Goal: Information Seeking & Learning: Learn about a topic

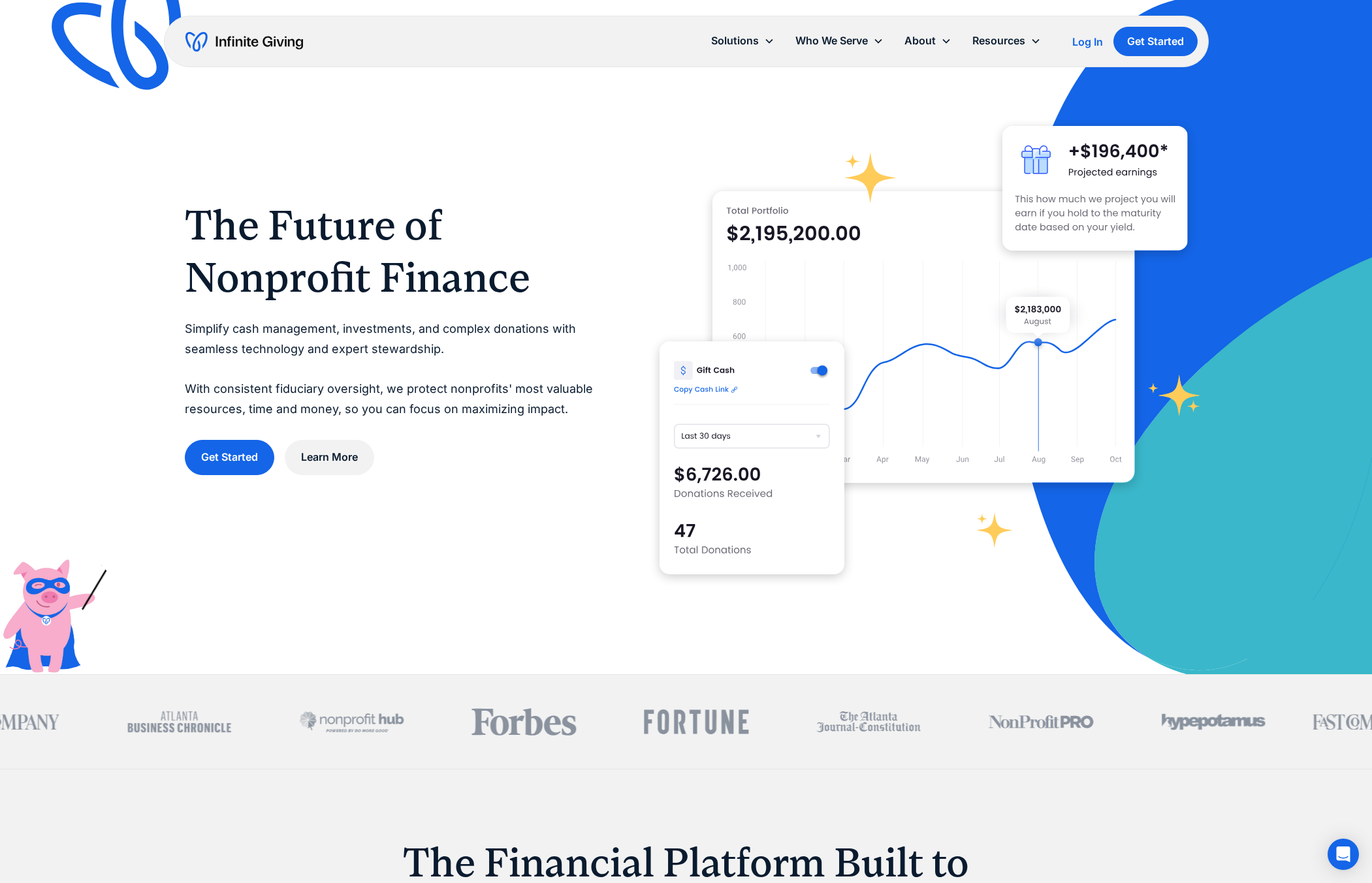
click at [1084, 44] on div "Log In" at bounding box center [1087, 41] width 31 height 10
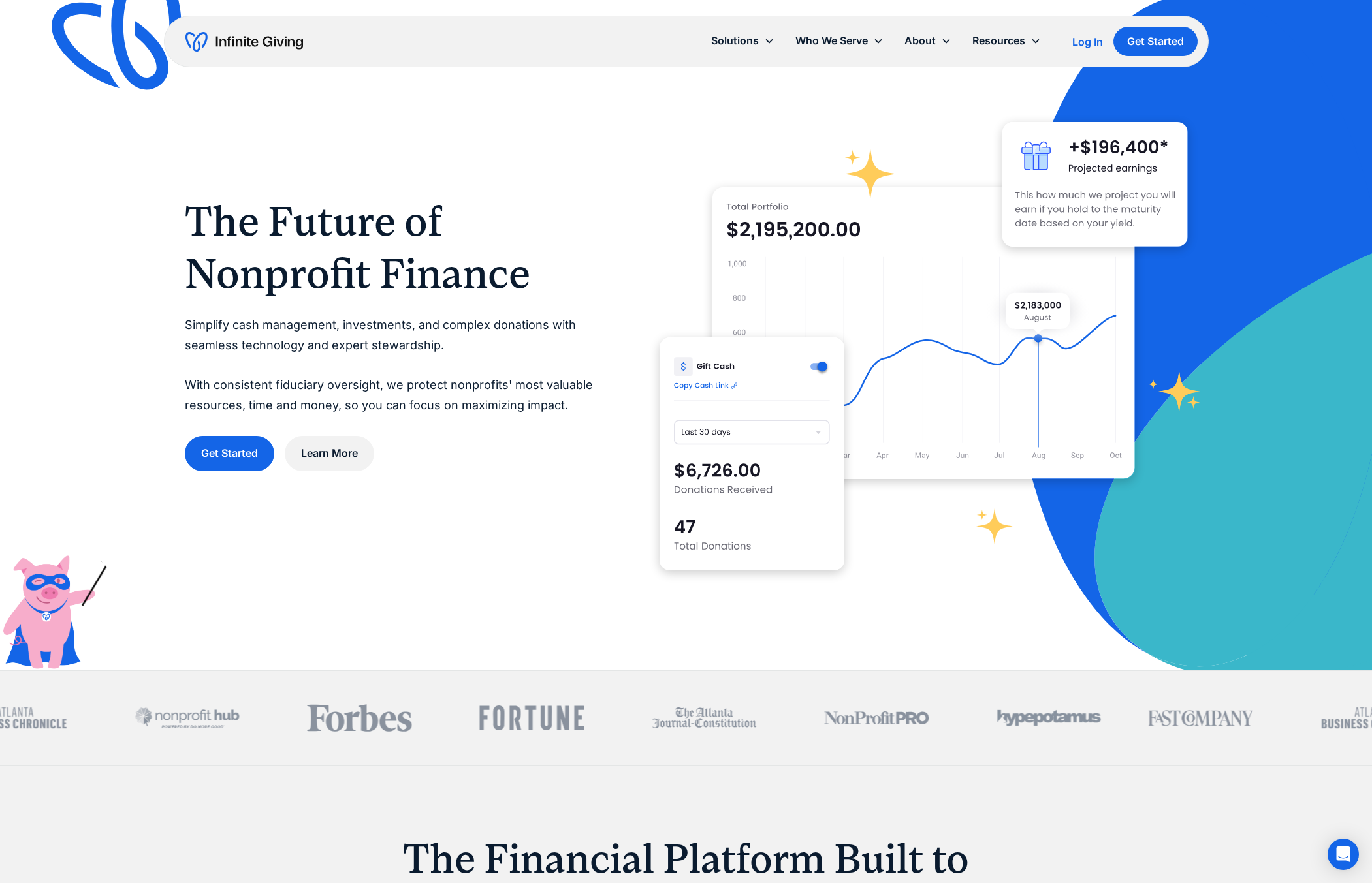
scroll to position [1, 0]
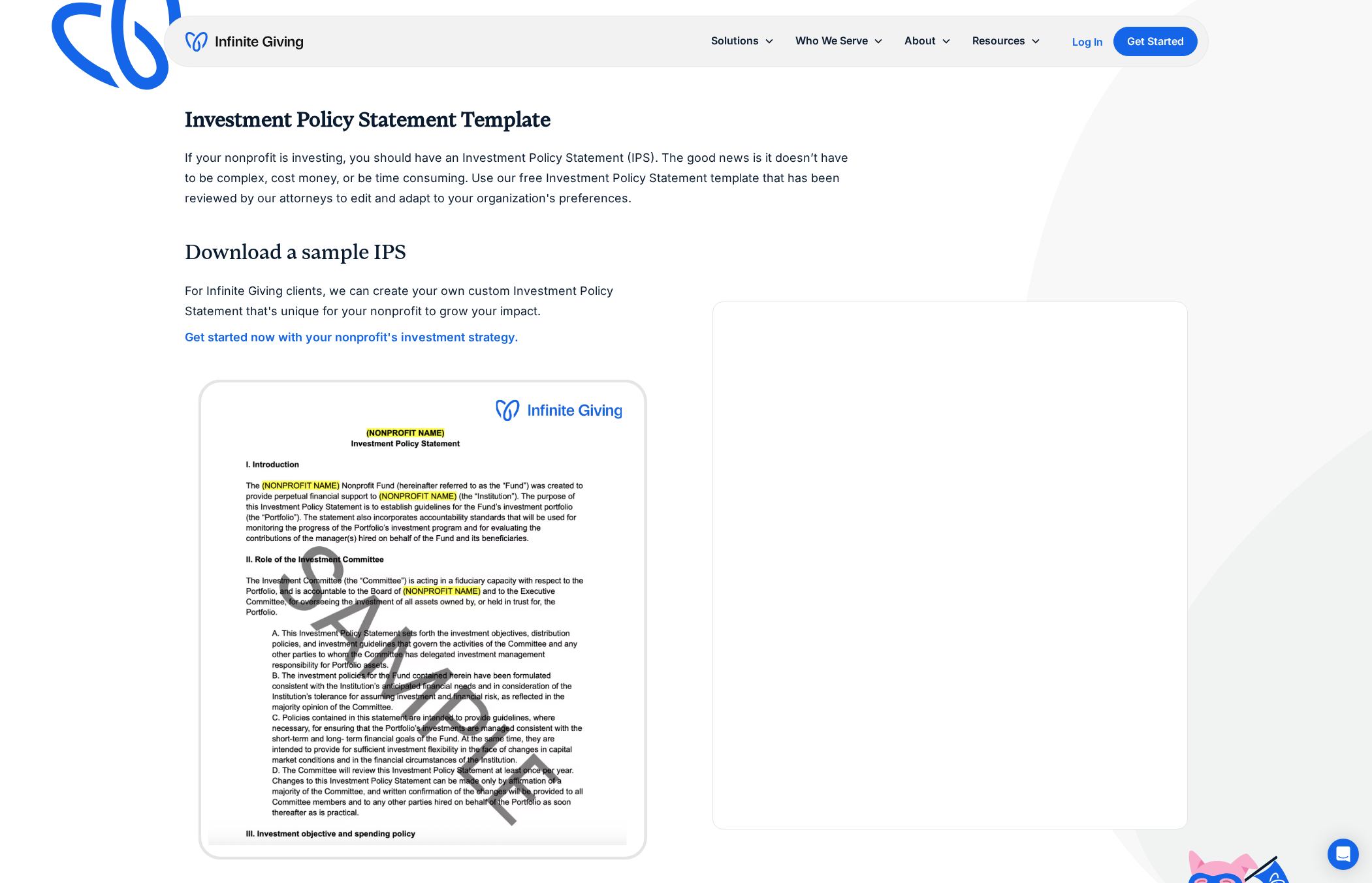
scroll to position [16, 0]
click at [444, 339] on strong "Get started now with your nonprofit's investment strategy." at bounding box center [351, 338] width 333 height 14
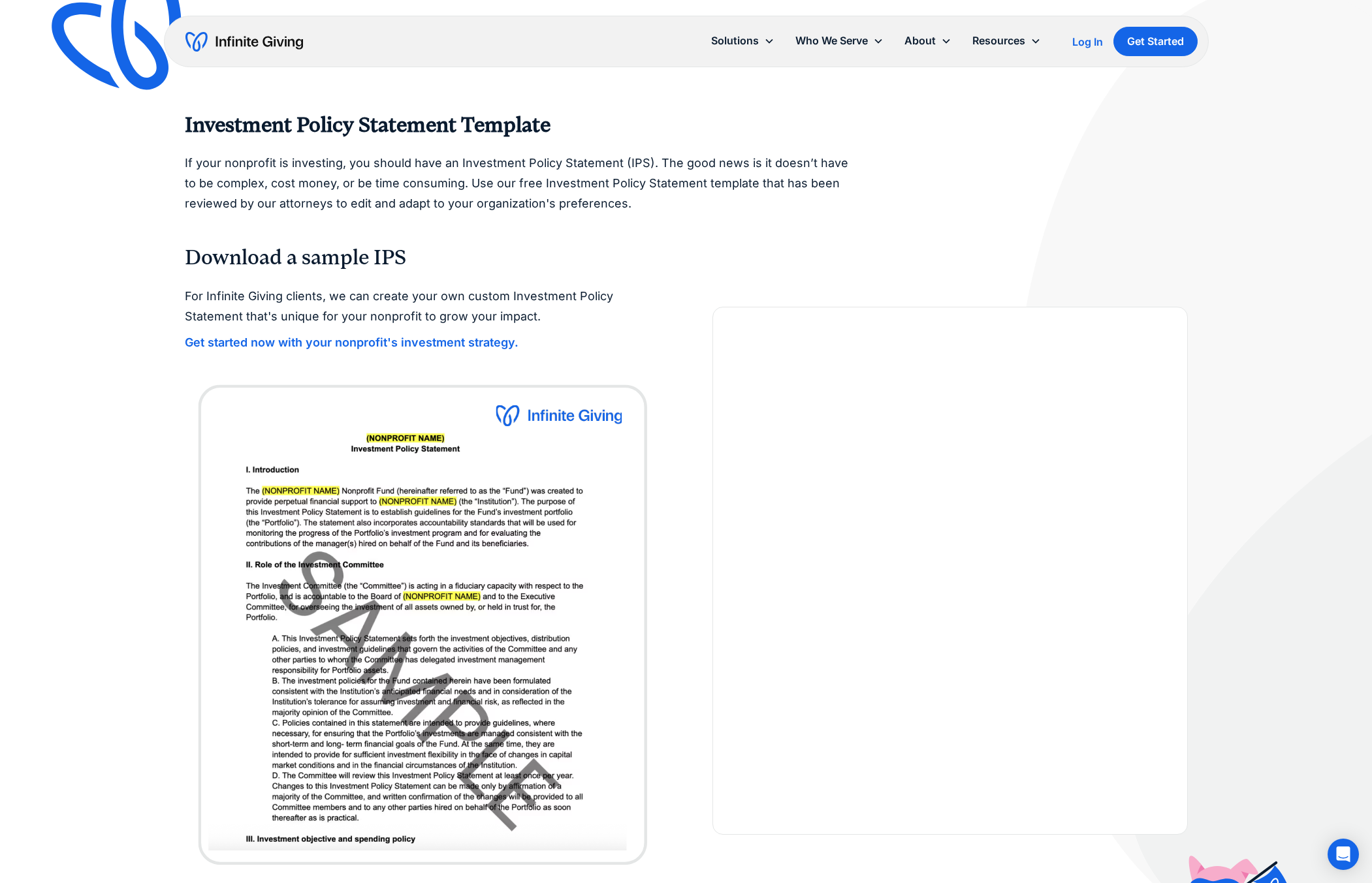
scroll to position [11, 0]
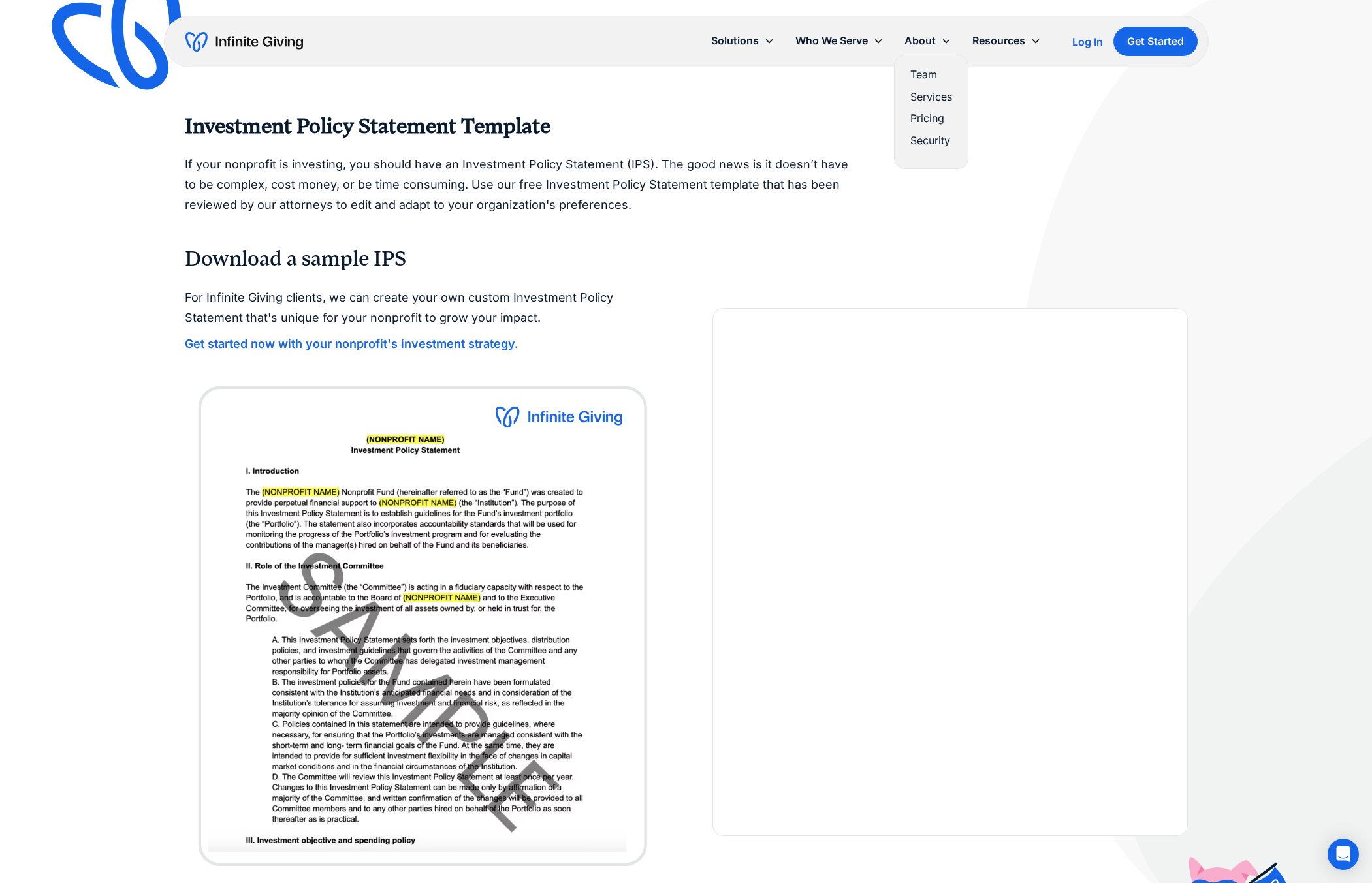
click at [943, 99] on link "Services" at bounding box center [931, 97] width 42 height 18
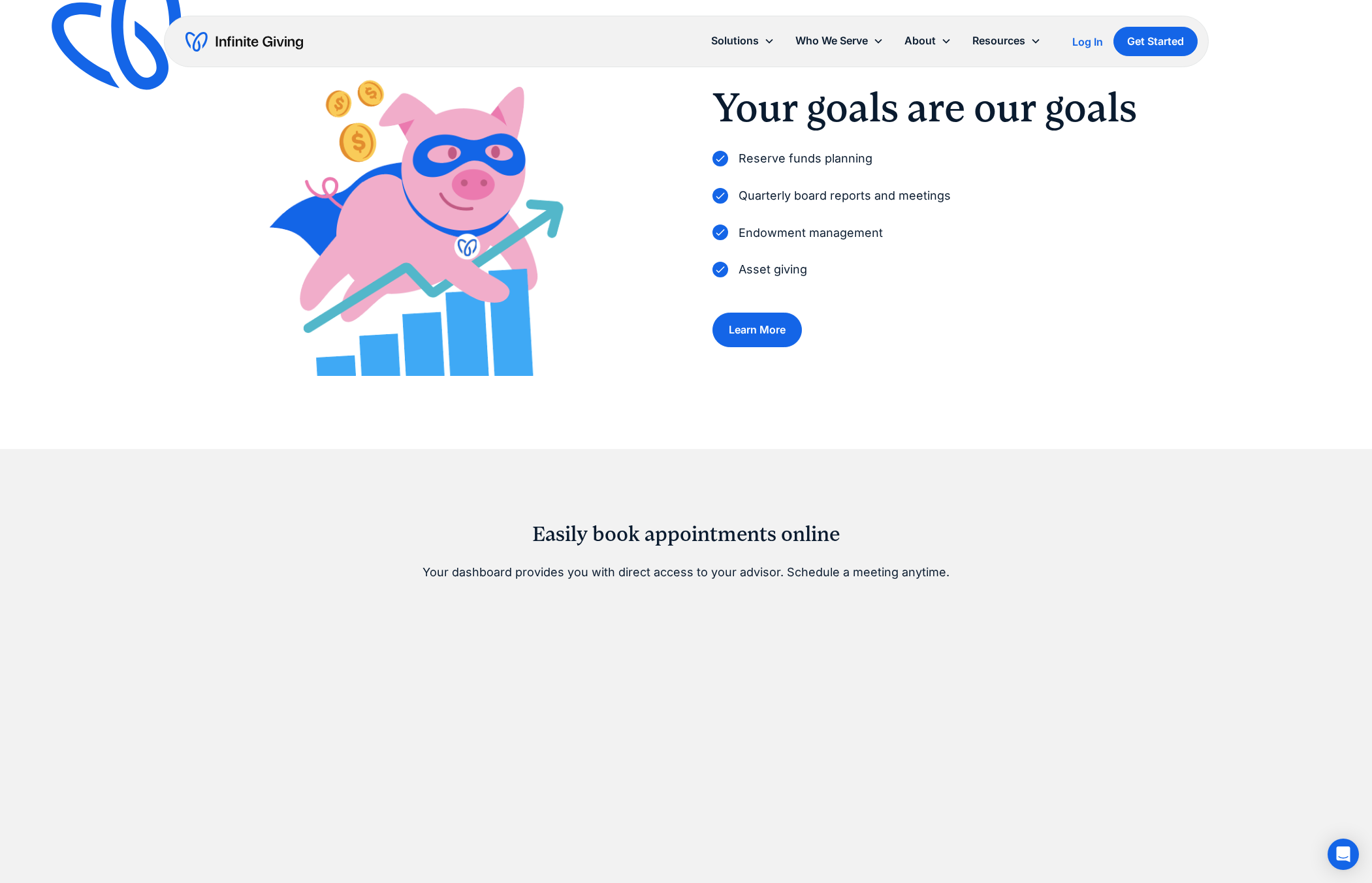
scroll to position [437, 0]
